Goal: Task Accomplishment & Management: Use online tool/utility

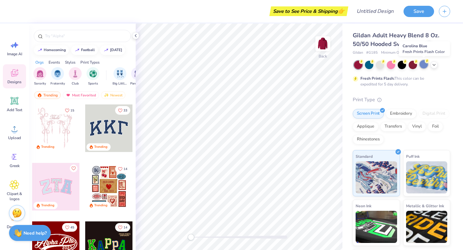
click at [427, 67] on div at bounding box center [423, 64] width 8 height 8
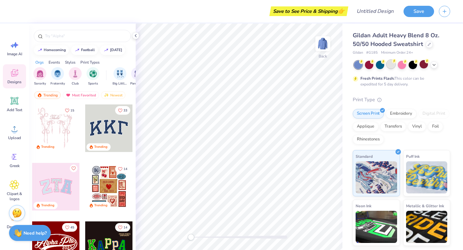
click at [387, 66] on div at bounding box center [390, 64] width 8 height 8
click at [403, 66] on div at bounding box center [401, 64] width 8 height 8
click at [390, 68] on div at bounding box center [390, 64] width 8 height 8
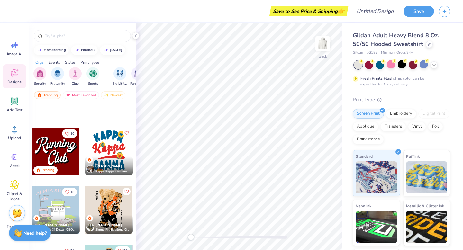
scroll to position [716, 0]
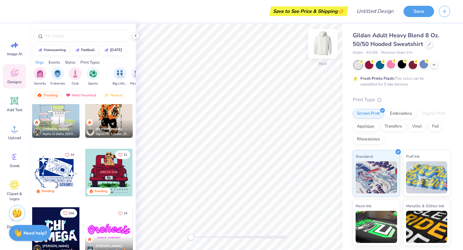
click at [324, 46] on img at bounding box center [323, 44] width 26 height 26
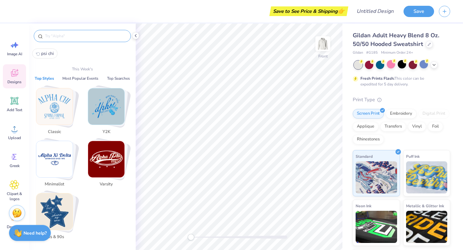
click at [59, 39] on input "text" at bounding box center [85, 36] width 82 height 6
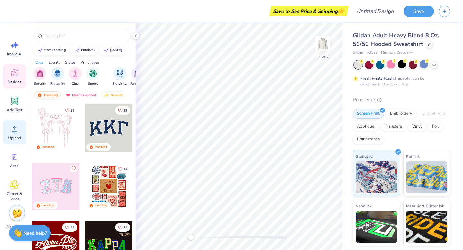
click at [19, 124] on div "Upload" at bounding box center [14, 132] width 23 height 24
click at [20, 130] on div "Upload" at bounding box center [14, 132] width 23 height 24
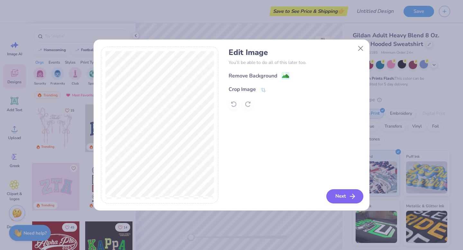
click at [349, 195] on icon "button" at bounding box center [352, 196] width 8 height 8
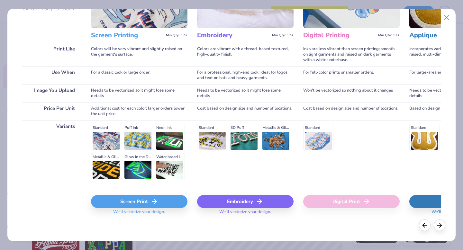
scroll to position [70, 0]
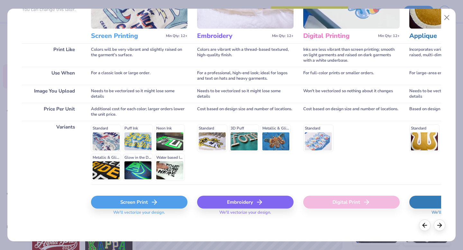
click at [217, 144] on div "Standard 3D Puff Metallic & Glitter" at bounding box center [245, 137] width 96 height 27
click at [216, 131] on div "Standard 3D Puff Metallic & Glitter" at bounding box center [245, 137] width 96 height 27
click at [246, 202] on div "Embroidery" at bounding box center [245, 202] width 96 height 13
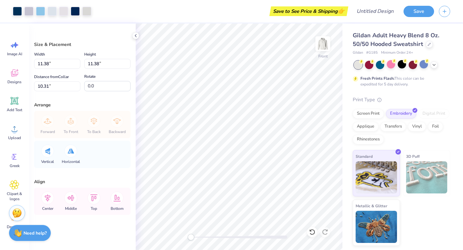
type input "8.19"
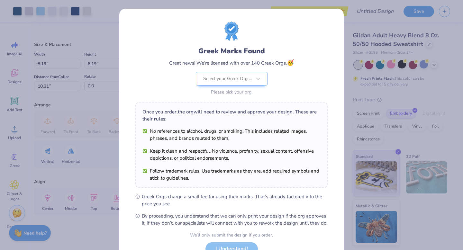
click at [245, 144] on body "Art colors Save to See Price & Shipping 👉 Design Title Save Image AI Designs Ad…" at bounding box center [231, 125] width 463 height 250
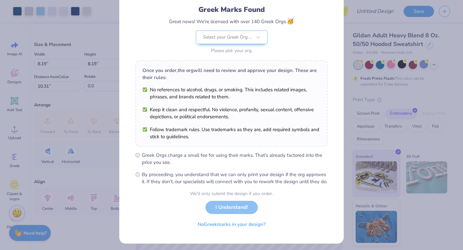
scroll to position [42, 0]
click at [234, 37] on div at bounding box center [227, 36] width 49 height 8
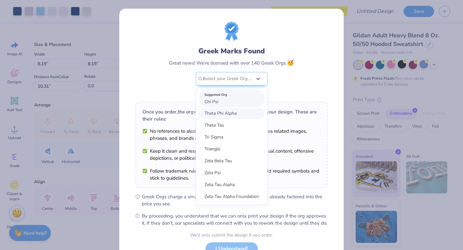
scroll to position [0, 0]
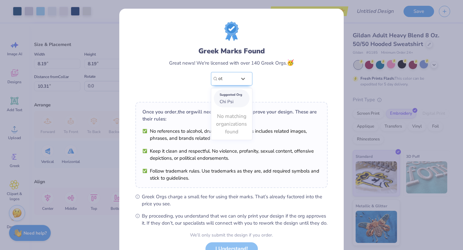
type input "o"
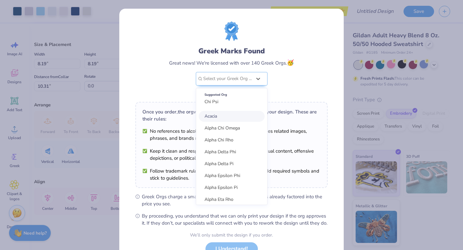
click at [294, 64] on div "Greek Marks Found Great news! We're licensed with over 140 Greek Orgs. 🥳 option…" at bounding box center [231, 59] width 192 height 75
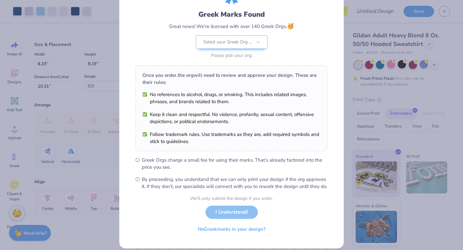
scroll to position [37, 0]
drag, startPoint x: 250, startPoint y: 236, endPoint x: 255, endPoint y: 161, distance: 75.3
click at [255, 160] on form "Greek Marks Found Great news! We're licensed with over 140 Greek Orgs. 🥳 Select…" at bounding box center [231, 110] width 192 height 251
click at [242, 219] on div "We’ll only submit the design if you order. I Understand! No Greek marks in your…" at bounding box center [231, 215] width 83 height 40
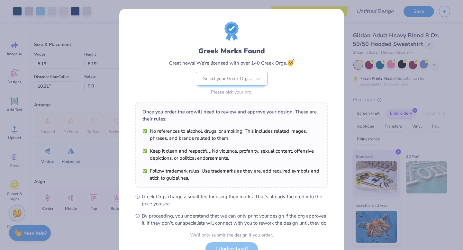
scroll to position [51, 0]
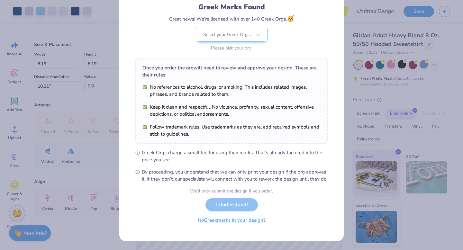
click at [237, 222] on button "No Greek marks in your design?" at bounding box center [231, 220] width 79 height 13
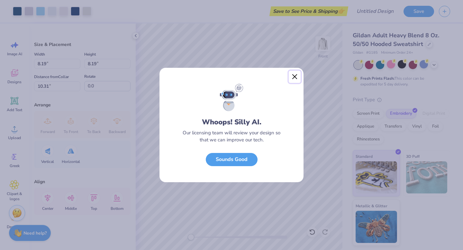
click at [294, 75] on button "Close" at bounding box center [294, 77] width 12 height 12
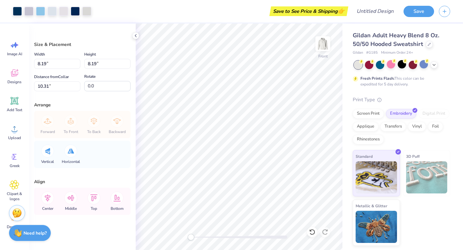
type input "10.51"
type input "7.36"
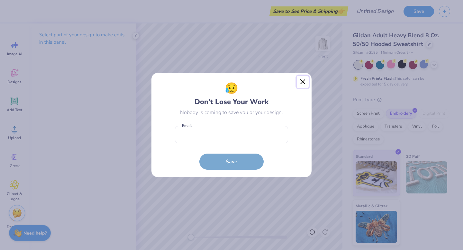
click at [300, 83] on button "Close" at bounding box center [302, 82] width 12 height 12
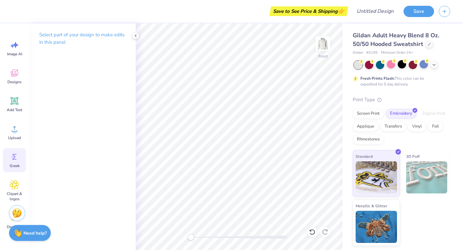
click at [18, 151] on div "Greek" at bounding box center [14, 160] width 23 height 24
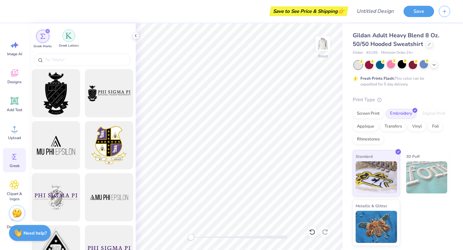
click at [69, 42] on div "filter for Greek Letters" at bounding box center [68, 35] width 13 height 13
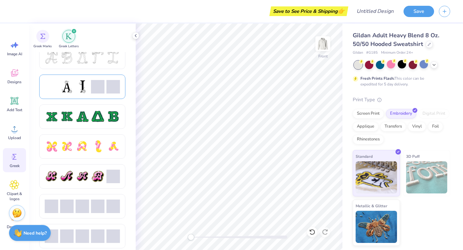
scroll to position [261, 0]
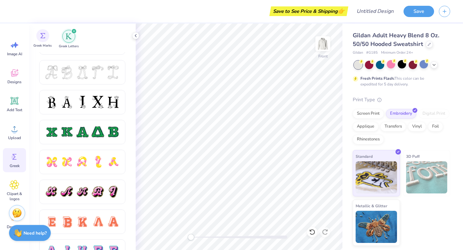
click at [42, 43] on div "Greek Marks" at bounding box center [42, 38] width 18 height 19
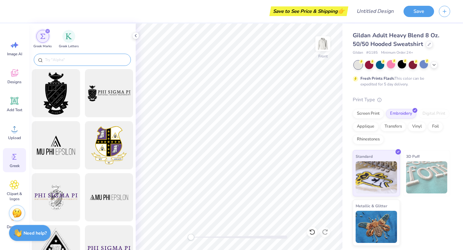
click at [70, 59] on input "text" at bounding box center [85, 60] width 82 height 6
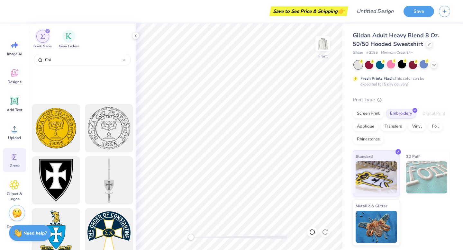
scroll to position [326, 0]
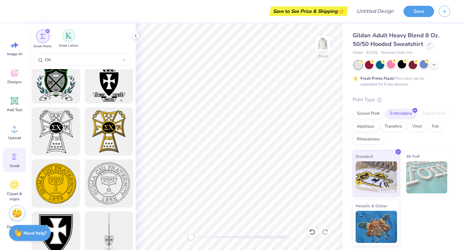
type input "Chi"
click at [68, 36] on img "filter for Greek Letters" at bounding box center [69, 35] width 6 height 6
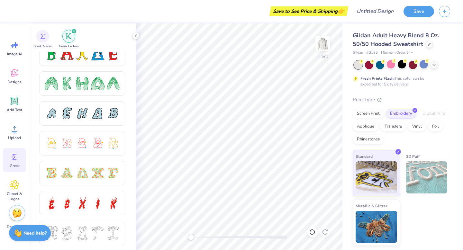
scroll to position [105, 0]
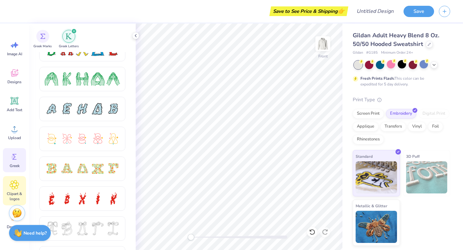
click at [22, 193] on span "Clipart & logos" at bounding box center [14, 196] width 21 height 10
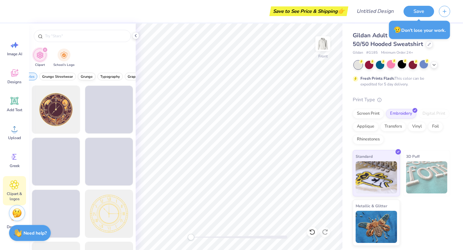
scroll to position [0, 22]
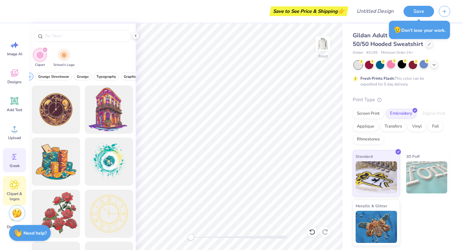
click at [18, 160] on icon at bounding box center [15, 157] width 10 height 10
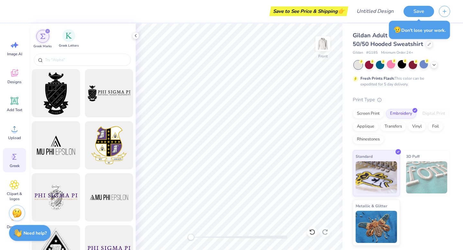
click at [71, 47] on span "Greek Letters" at bounding box center [69, 45] width 20 height 5
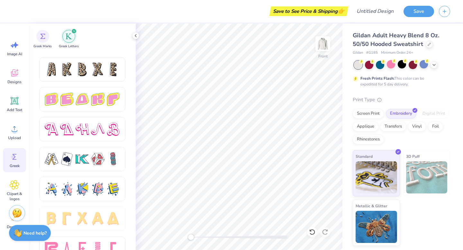
scroll to position [1086, 0]
